Goal: Task Accomplishment & Management: Manage account settings

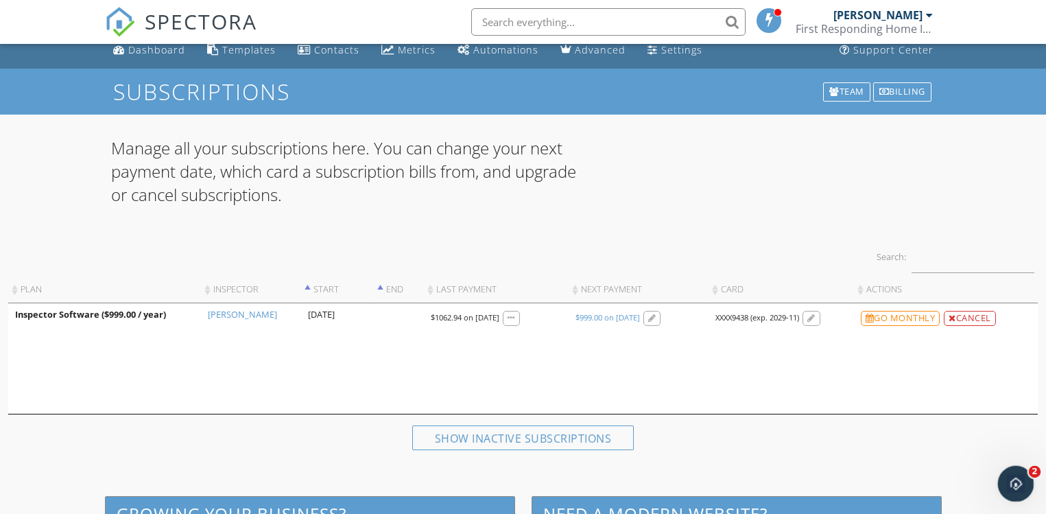
click at [1028, 484] on div "Open Intercom Messenger" at bounding box center [1013, 481] width 45 height 45
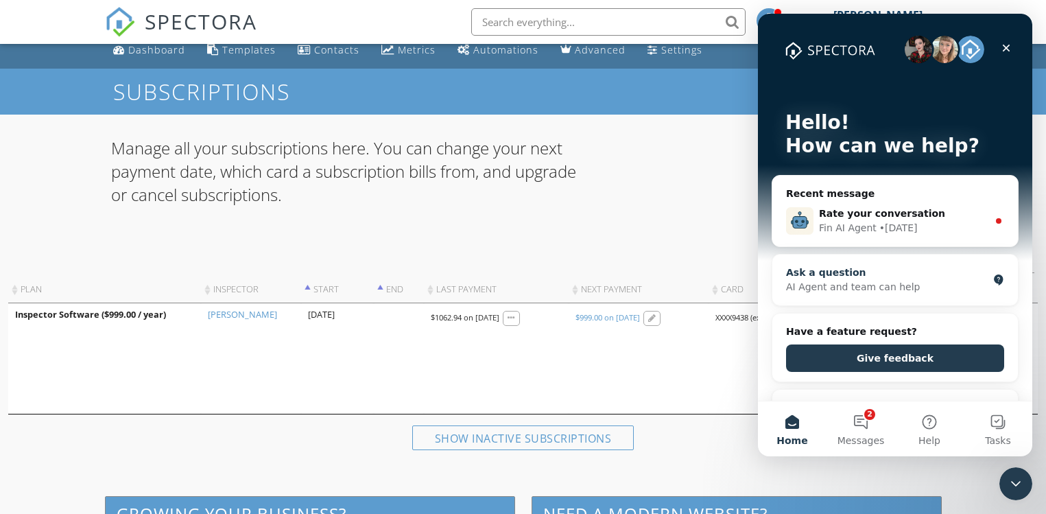
click at [834, 292] on div "AI Agent and team can help" at bounding box center [887, 287] width 202 height 14
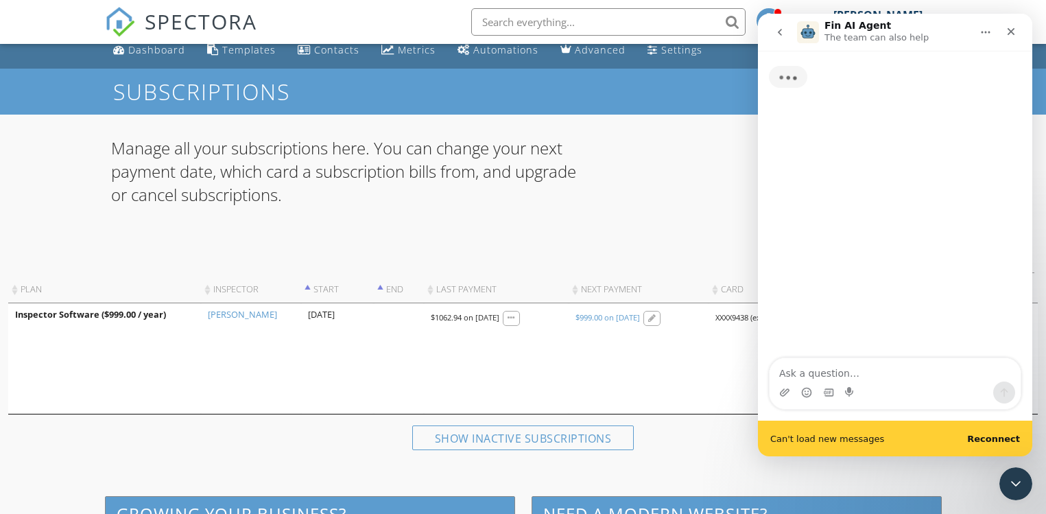
click at [831, 372] on textarea "Ask a question…" at bounding box center [895, 369] width 251 height 23
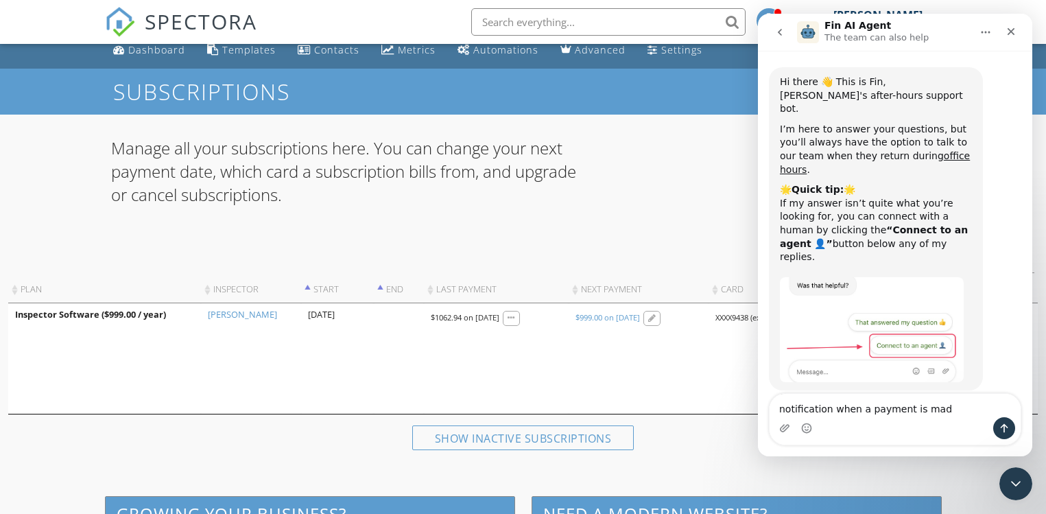
type textarea "notification when a payment is made"
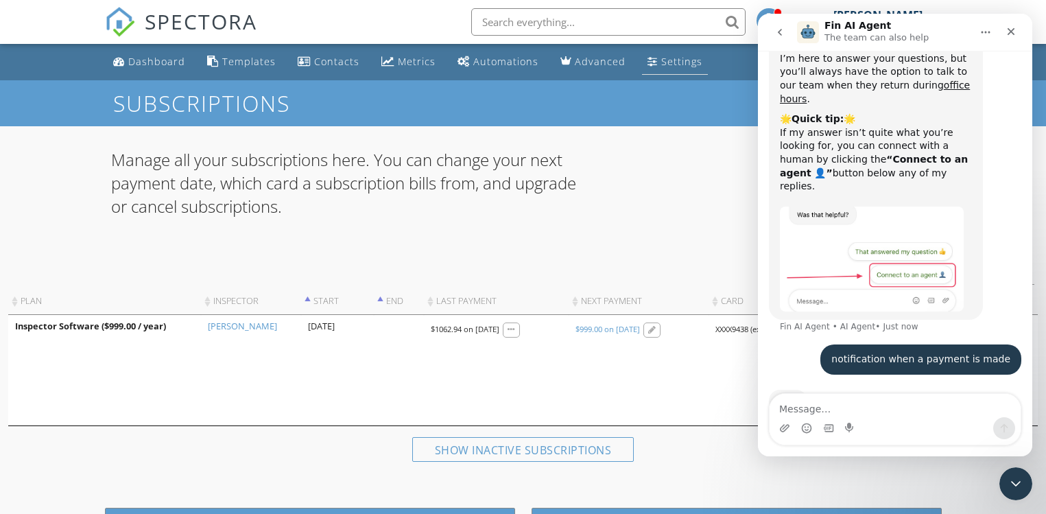
click at [665, 59] on div "Settings" at bounding box center [681, 61] width 41 height 13
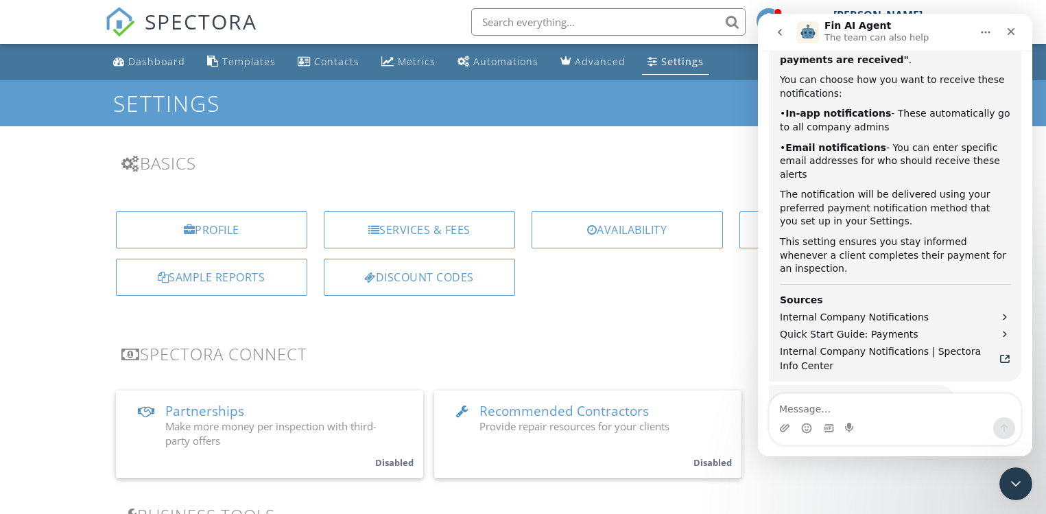
scroll to position [445, 0]
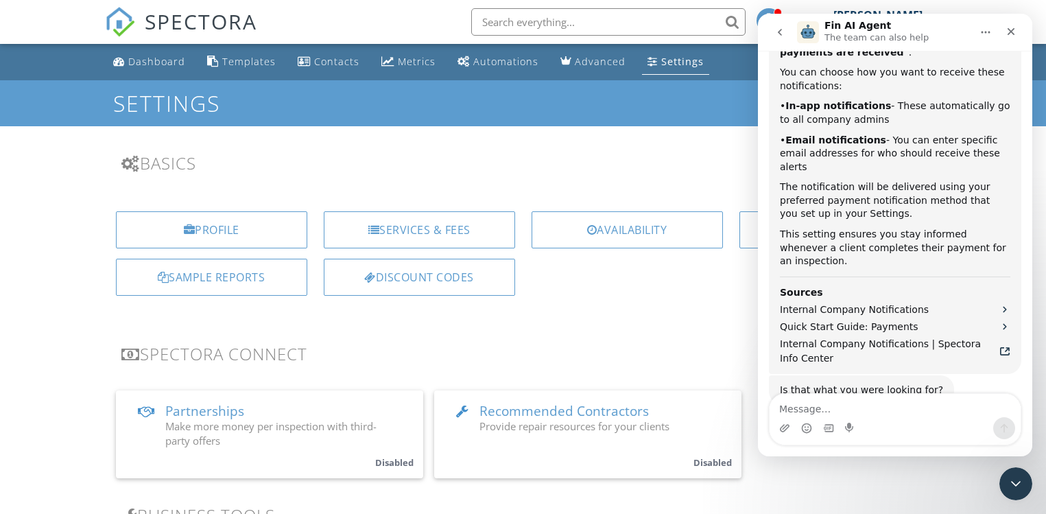
click at [696, 303] on div "Profile Services & Fees Availability Team Sample Reports Discount Codes" at bounding box center [523, 258] width 853 height 117
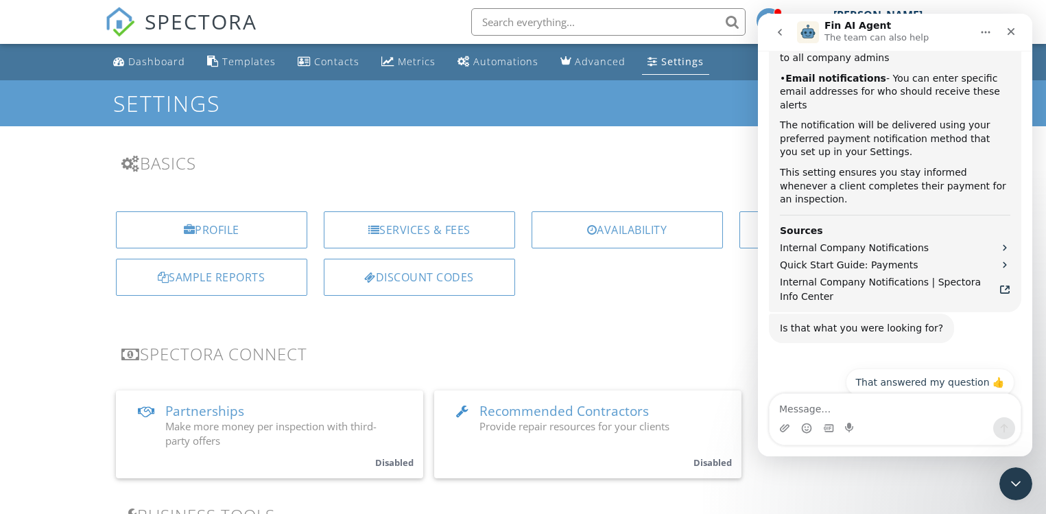
scroll to position [513, 0]
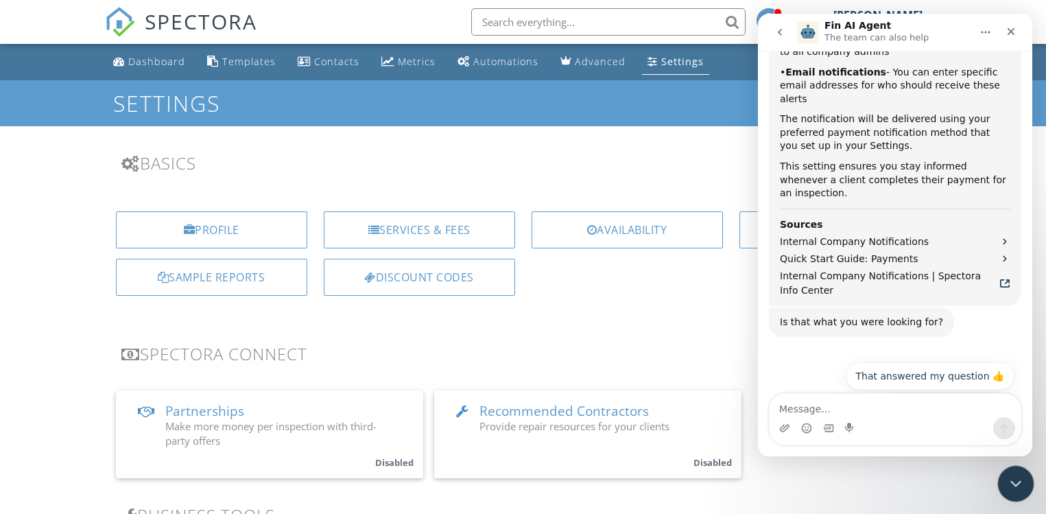
click at [1008, 476] on icon "Close Intercom Messenger" at bounding box center [1014, 481] width 16 height 16
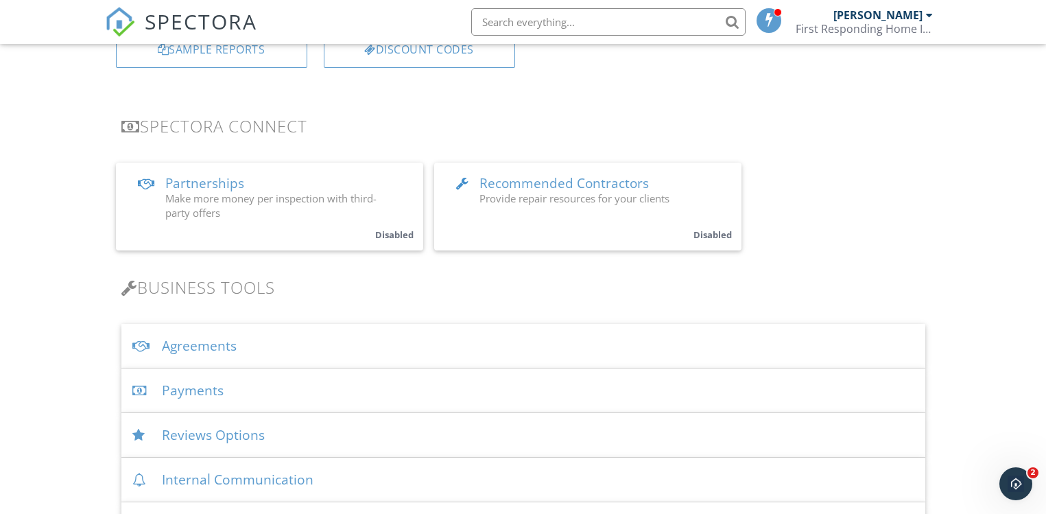
scroll to position [285, 0]
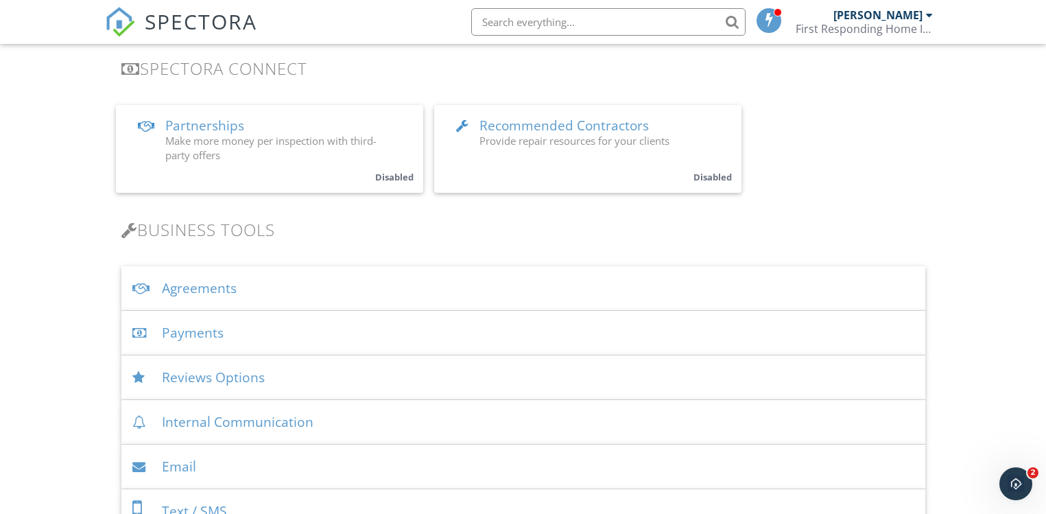
click at [201, 335] on div "Payments" at bounding box center [523, 333] width 804 height 45
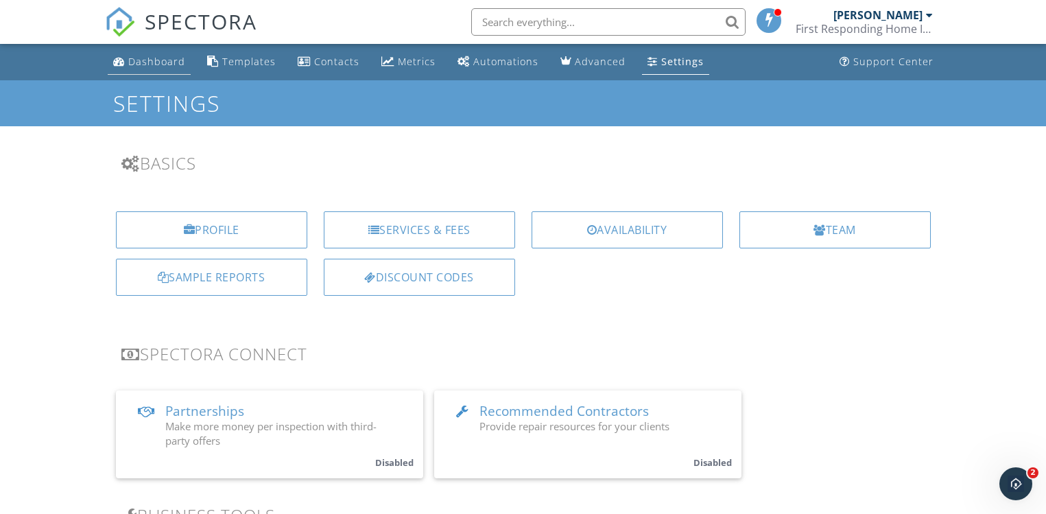
click at [142, 55] on div "Dashboard" at bounding box center [156, 61] width 57 height 13
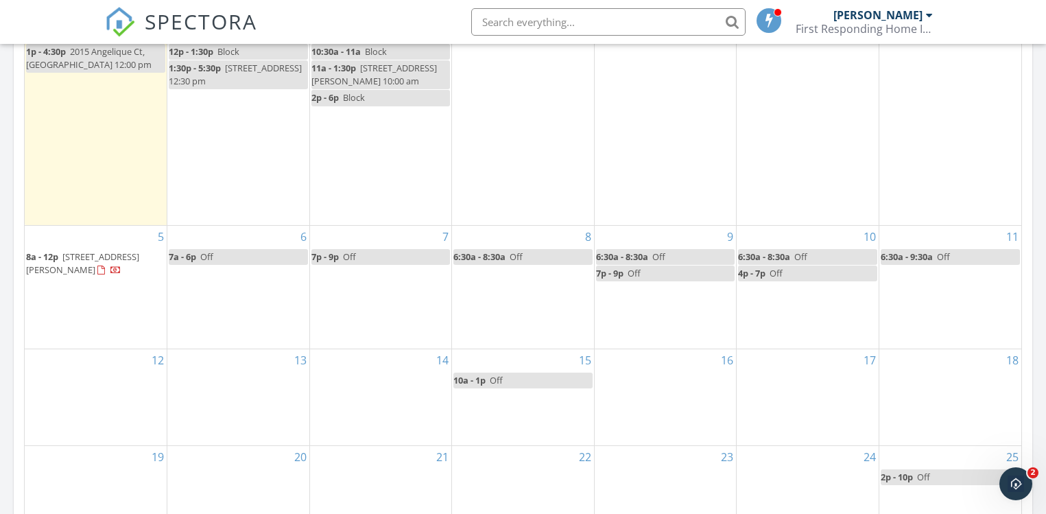
scroll to position [718, 0]
click at [74, 270] on span "502 N Pickett St, Alexandria 22304" at bounding box center [82, 261] width 113 height 25
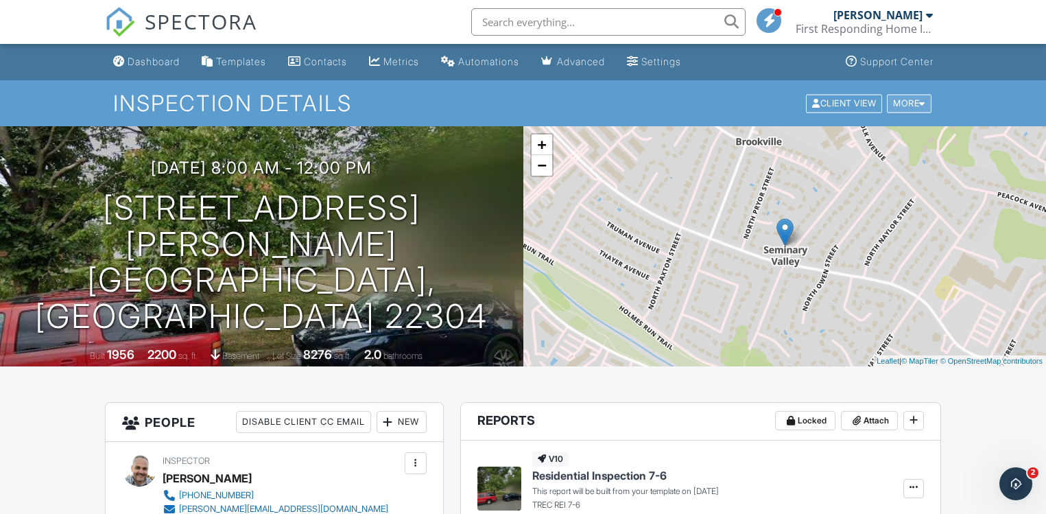
click at [902, 103] on div "More" at bounding box center [909, 103] width 45 height 19
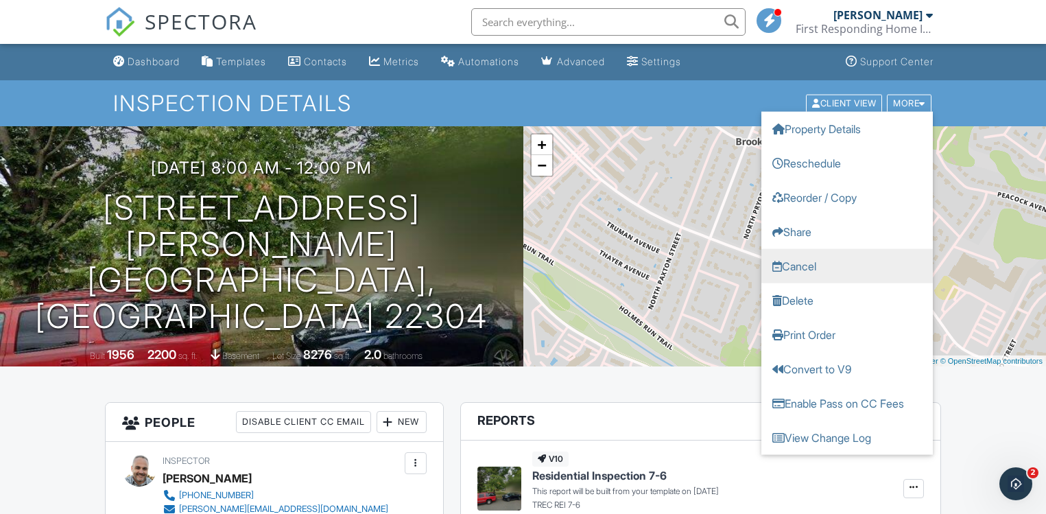
click at [831, 265] on link "Cancel" at bounding box center [848, 265] width 172 height 34
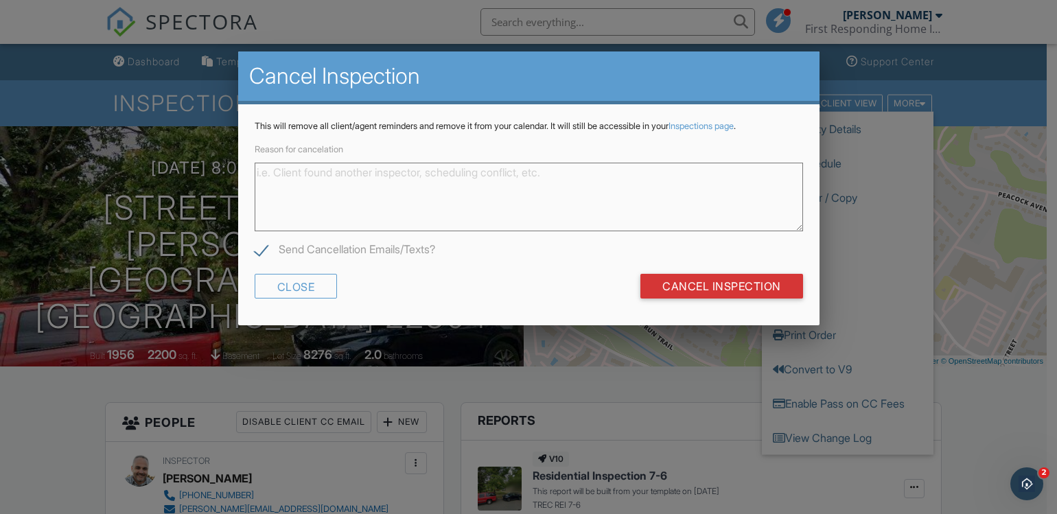
click at [508, 190] on textarea "Reason for cancelation" at bounding box center [529, 197] width 548 height 69
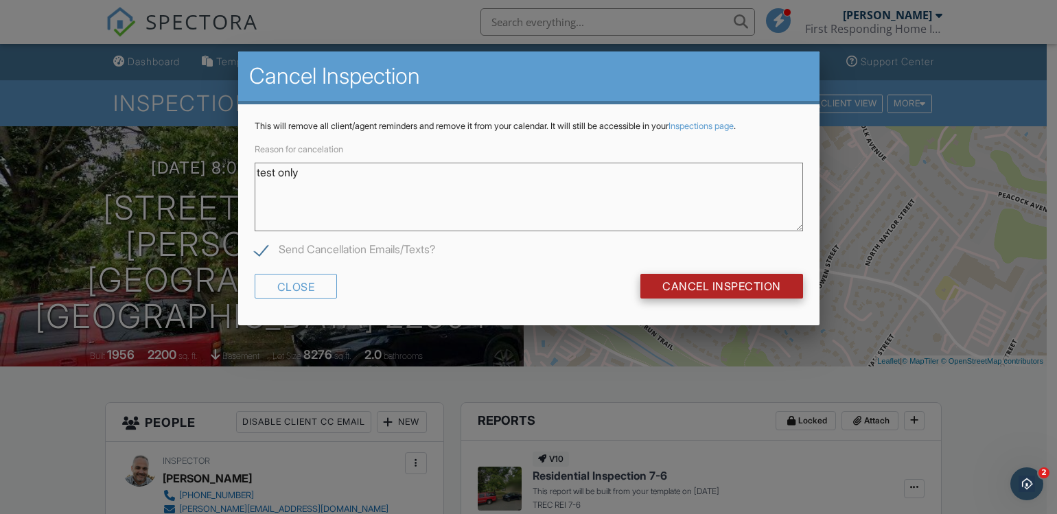
type textarea "test only"
click at [742, 283] on input "Cancel Inspection" at bounding box center [721, 286] width 163 height 25
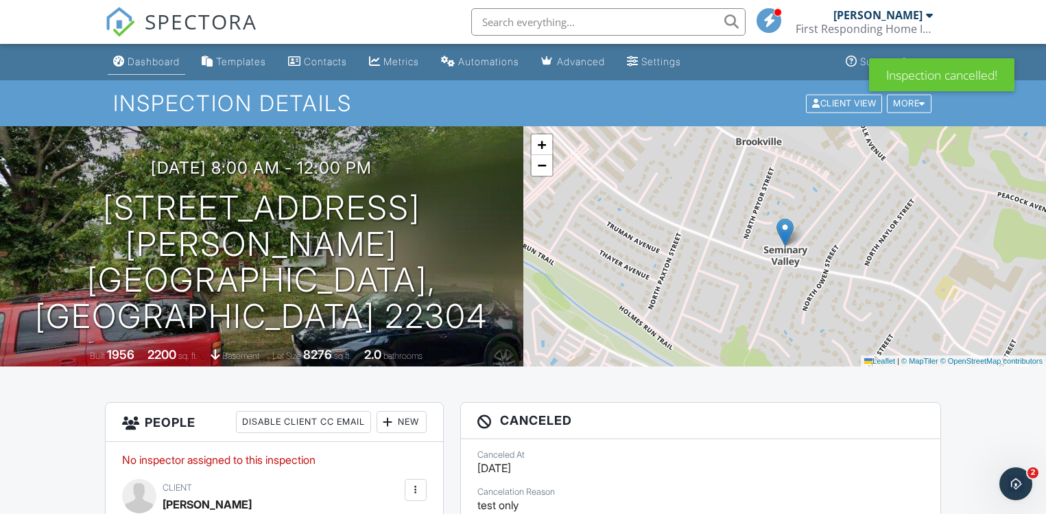
click at [161, 64] on div "Dashboard" at bounding box center [154, 62] width 52 height 12
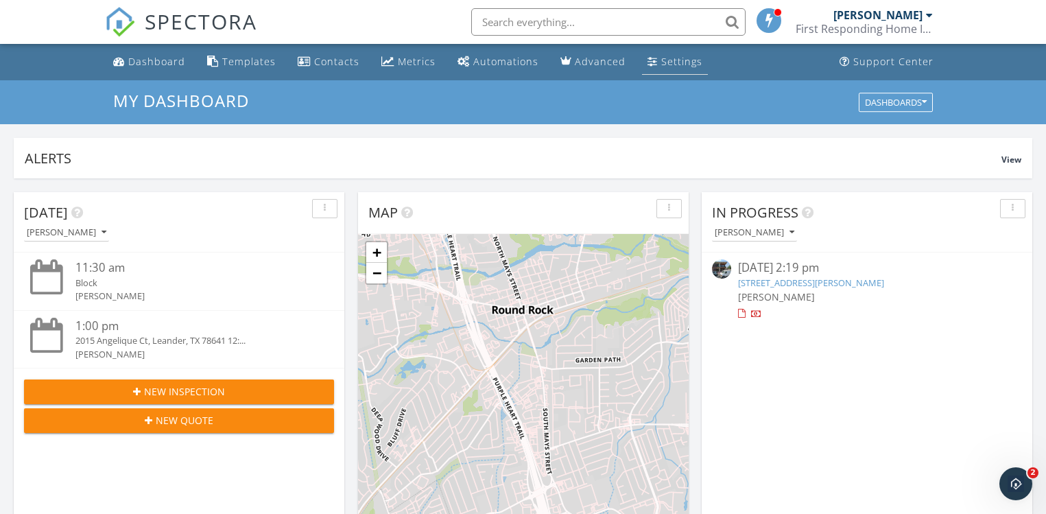
click at [689, 56] on div "Settings" at bounding box center [681, 61] width 41 height 13
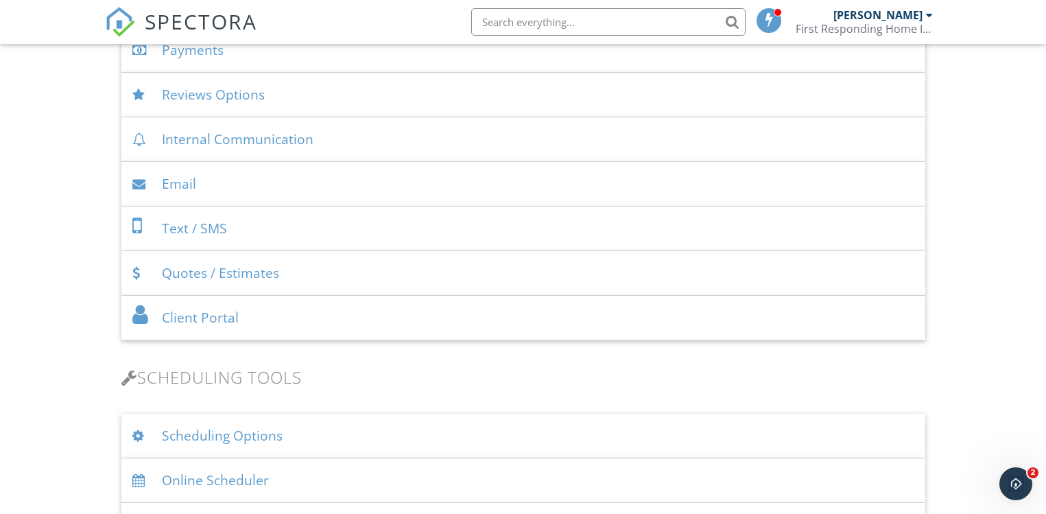
scroll to position [685, 0]
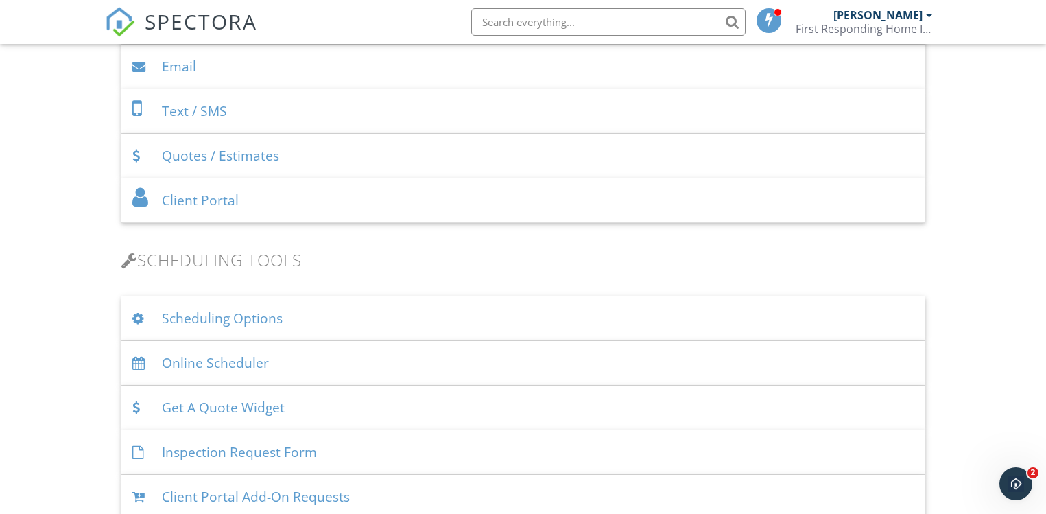
click at [283, 364] on div "Online Scheduler" at bounding box center [523, 363] width 804 height 45
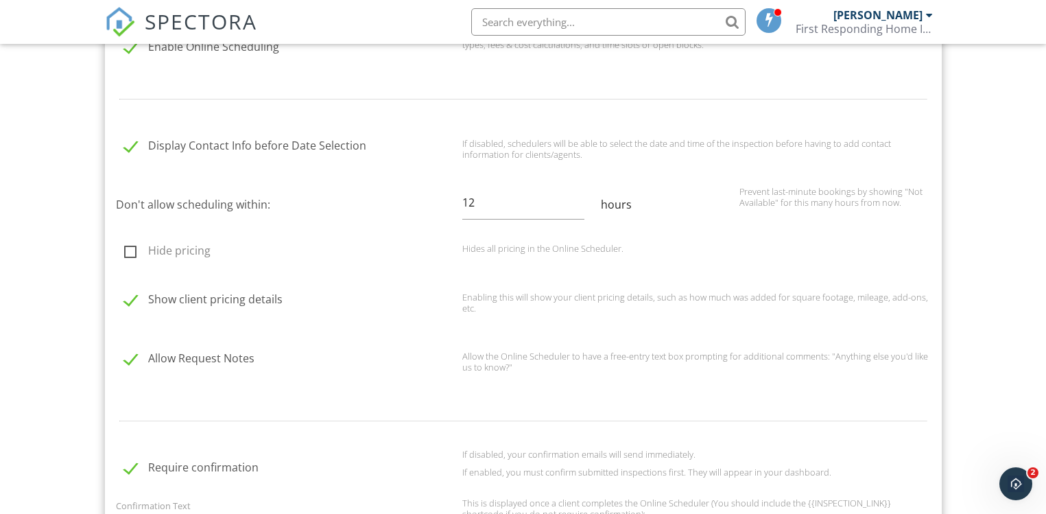
scroll to position [1044, 0]
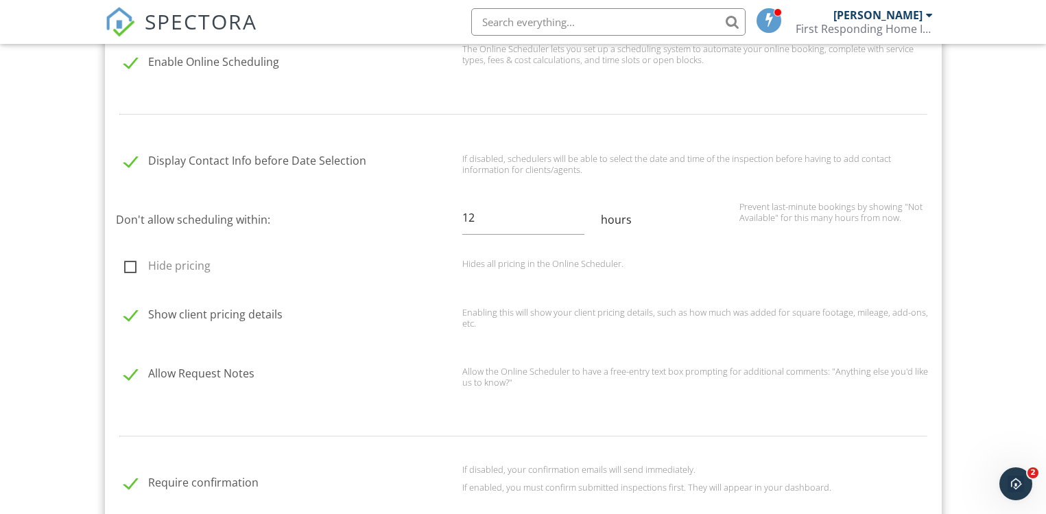
click at [904, 16] on div "[PERSON_NAME]" at bounding box center [878, 15] width 89 height 14
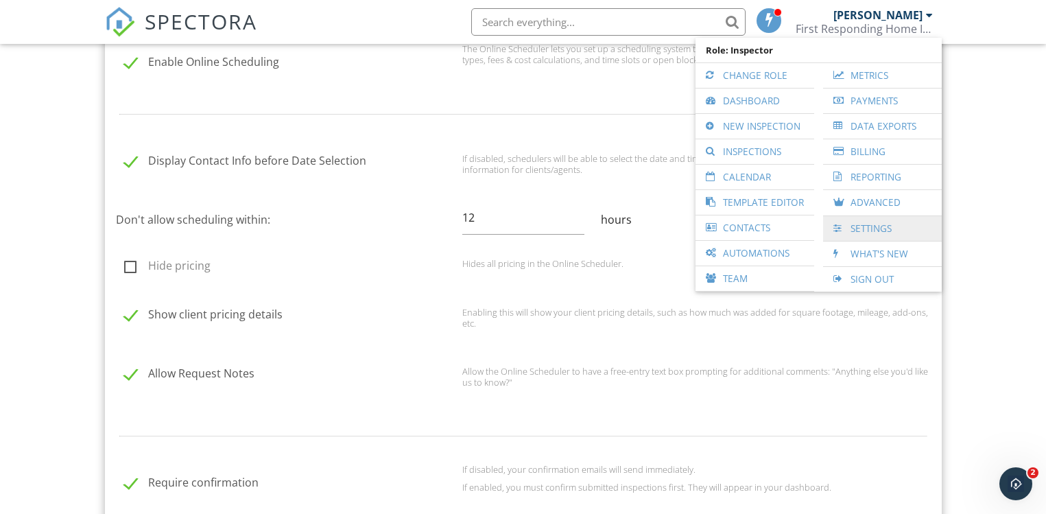
click at [874, 224] on link "Settings" at bounding box center [882, 228] width 105 height 25
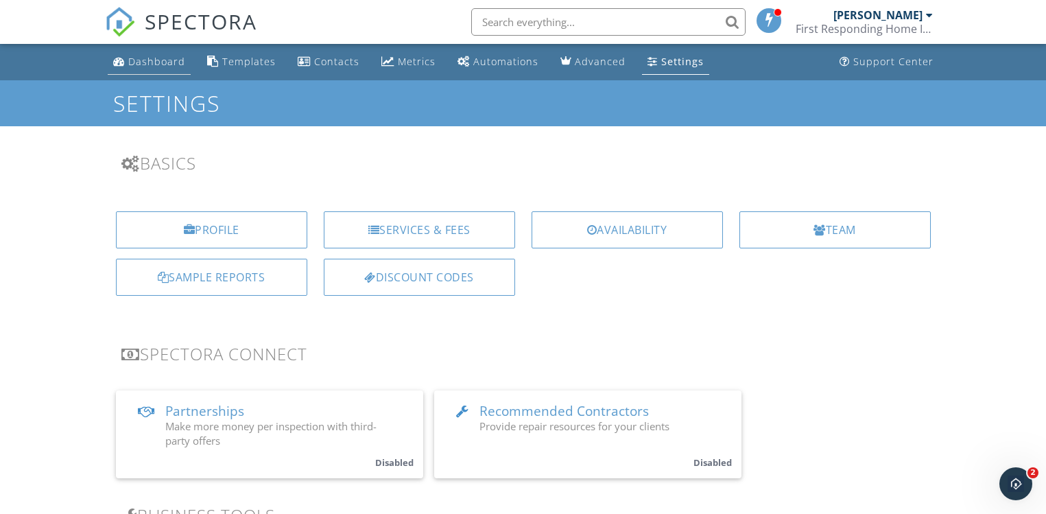
click at [153, 67] on div "Dashboard" at bounding box center [156, 61] width 57 height 13
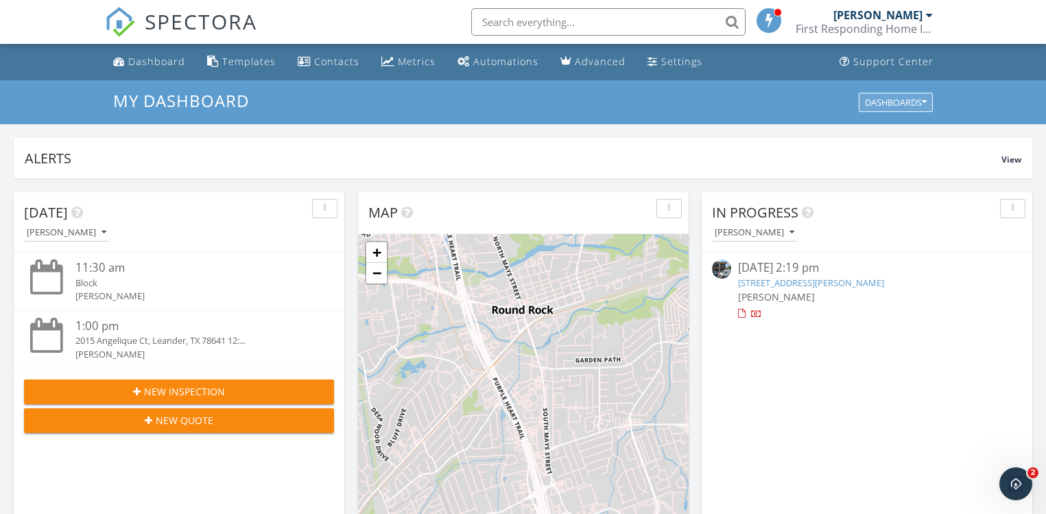
click at [925, 99] on icon "button" at bounding box center [924, 102] width 5 height 10
click at [890, 17] on div "[PERSON_NAME]" at bounding box center [878, 15] width 89 height 14
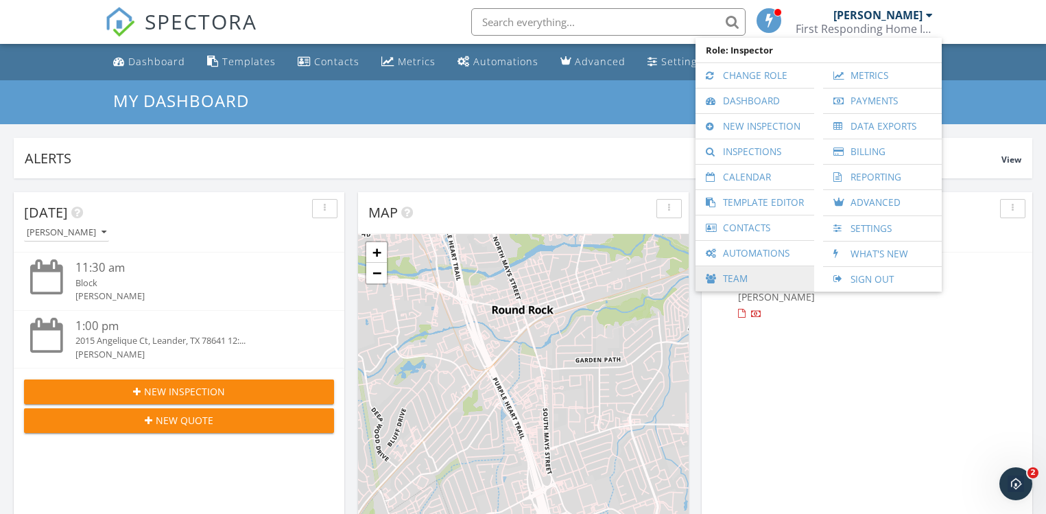
click at [741, 275] on link "Team" at bounding box center [755, 278] width 105 height 25
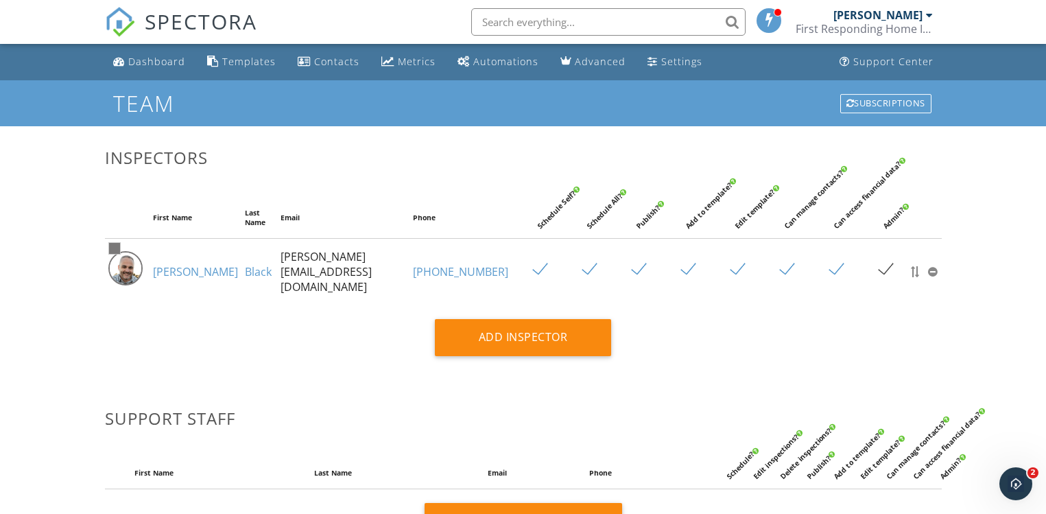
click at [132, 258] on img at bounding box center [125, 268] width 34 height 34
click at [161, 264] on link "[PERSON_NAME]" at bounding box center [195, 271] width 85 height 15
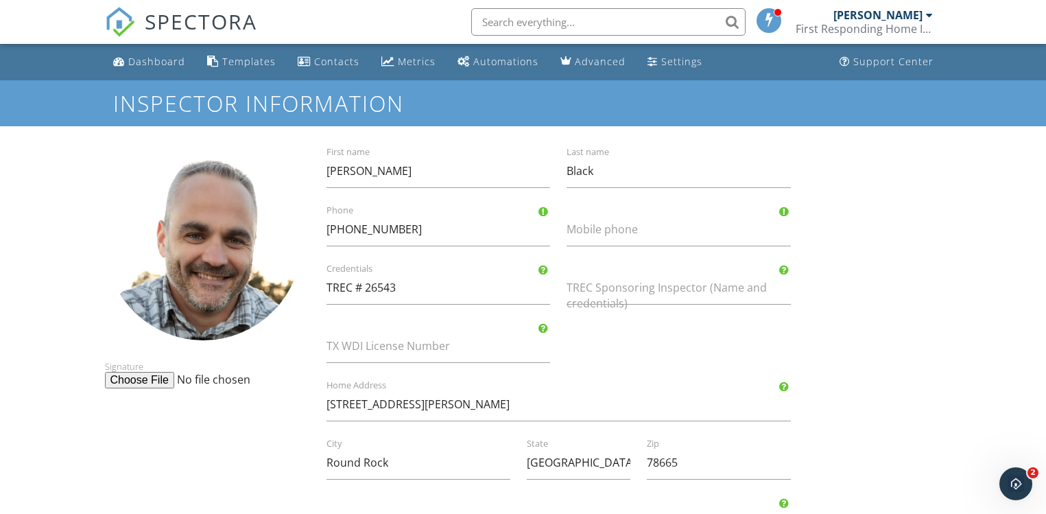
click at [879, 329] on div "Signature [PERSON_NAME] First name Black Last name [PHONE_NUMBER] Phone Mobile …" at bounding box center [523, 485] width 853 height 685
